Goal: Navigation & Orientation: Understand site structure

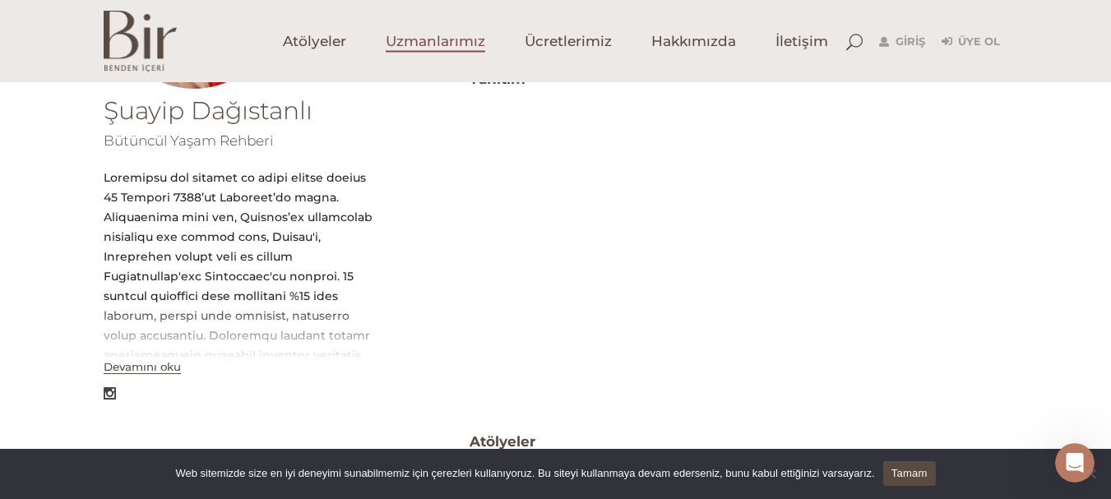
click at [440, 42] on span "Uzmanlarımız" at bounding box center [436, 41] width 100 height 19
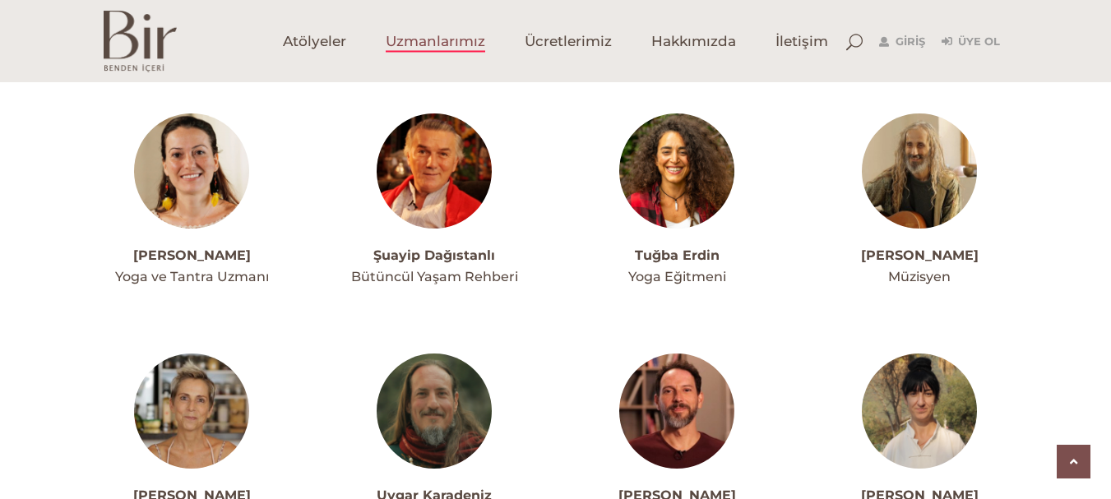
scroll to position [4278, 0]
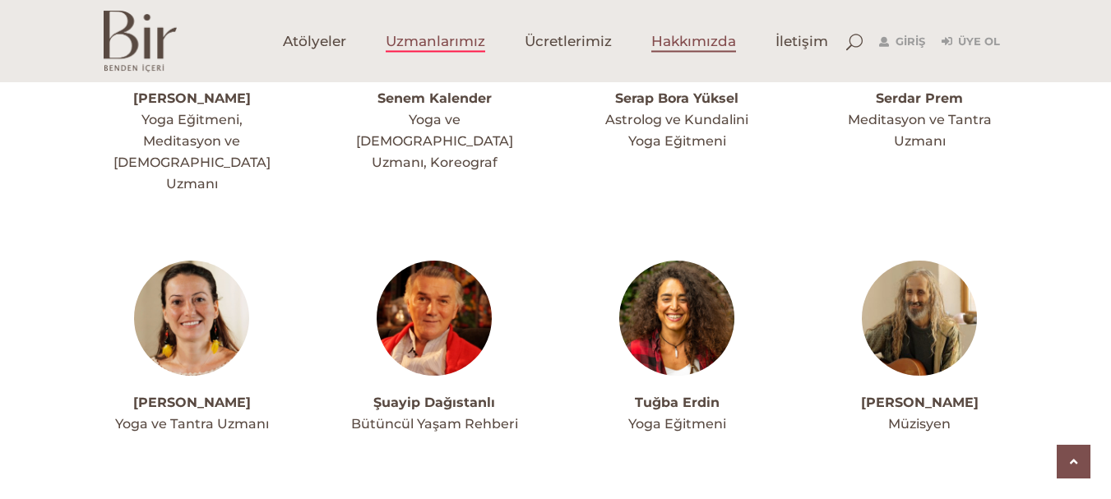
click at [695, 45] on span "Hakkımızda" at bounding box center [694, 41] width 85 height 19
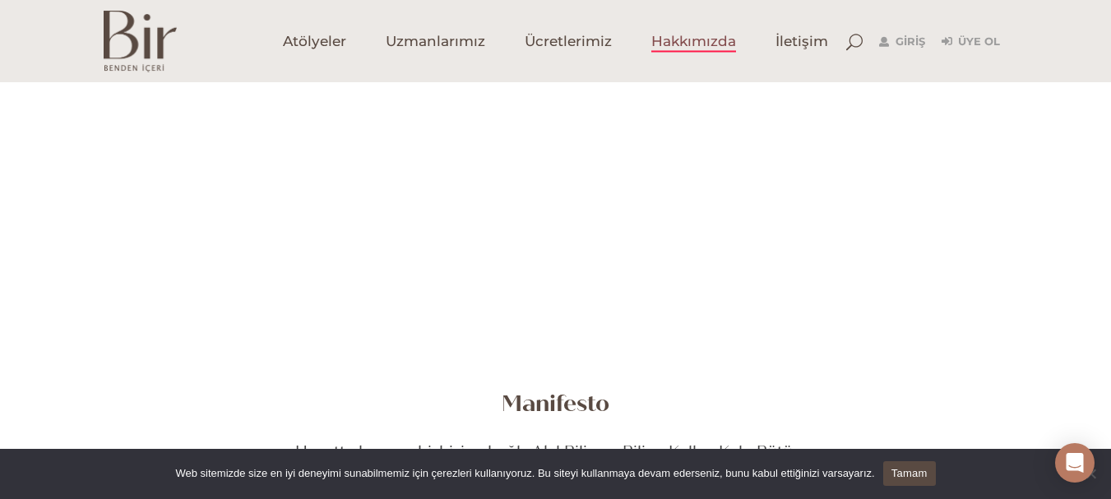
scroll to position [411, 0]
